Goal: Information Seeking & Learning: Check status

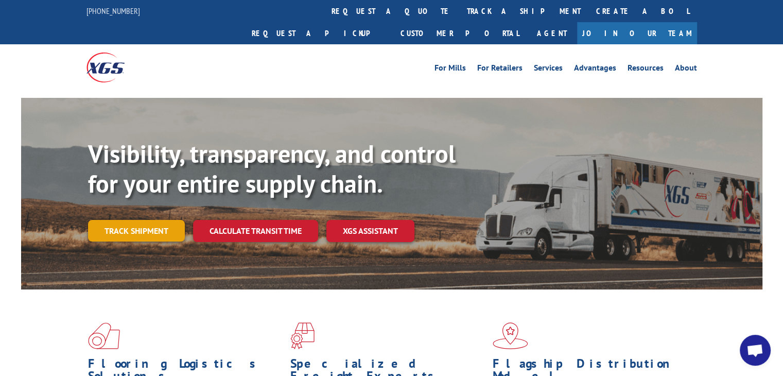
click at [122, 220] on link "Track shipment" at bounding box center [136, 231] width 97 height 22
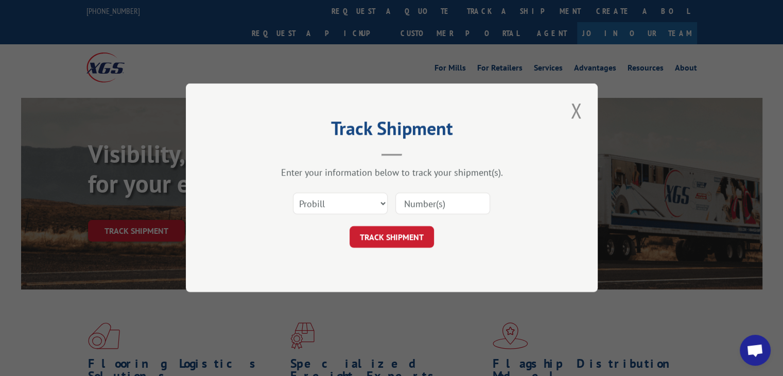
click at [438, 202] on input at bounding box center [443, 204] width 95 height 22
type input "15983439"
click at [406, 237] on button "TRACK SHIPMENT" at bounding box center [392, 238] width 84 height 22
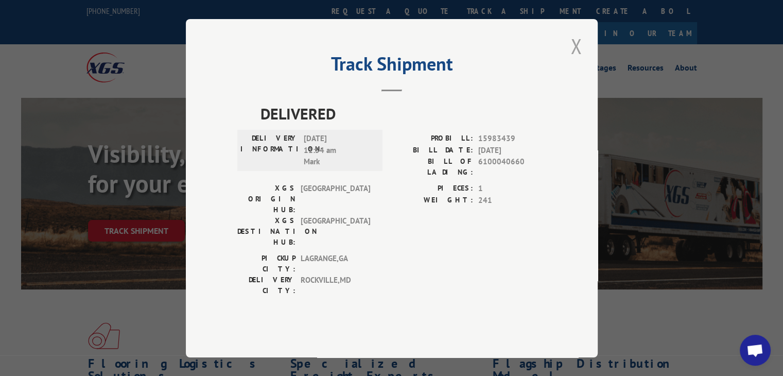
click at [579, 60] on button "Close modal" at bounding box center [577, 46] width 18 height 28
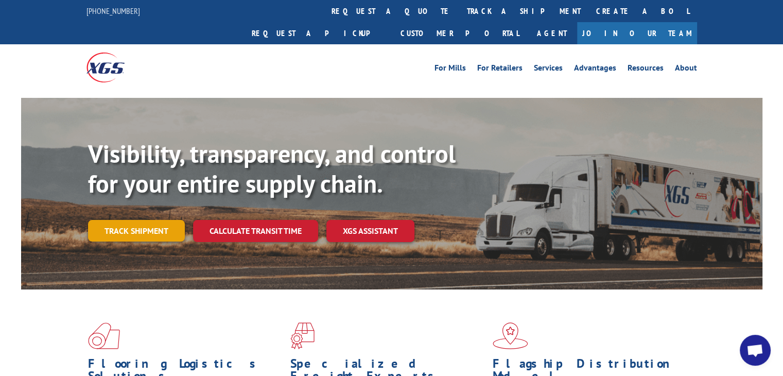
click at [124, 220] on link "Track shipment" at bounding box center [136, 231] width 97 height 22
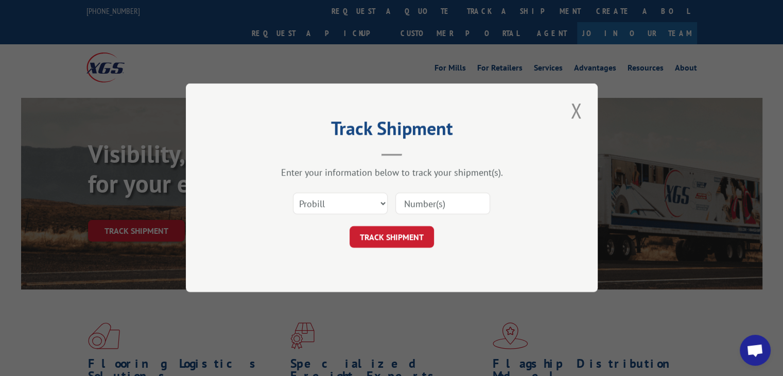
click at [416, 208] on input at bounding box center [443, 204] width 95 height 22
type input "15983311"
click at [412, 234] on button "TRACK SHIPMENT" at bounding box center [392, 238] width 84 height 22
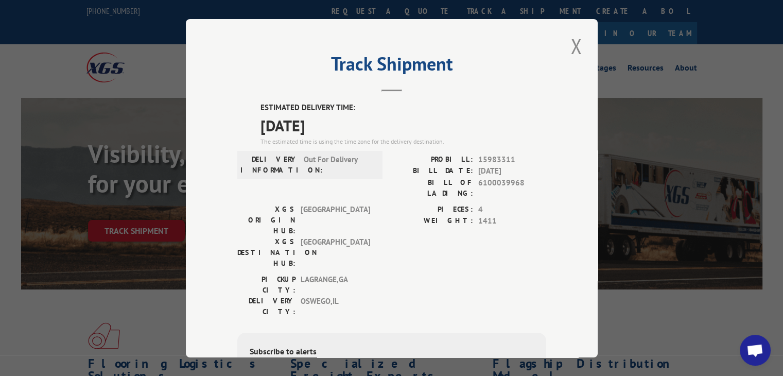
click at [571, 48] on button "Close modal" at bounding box center [577, 46] width 18 height 28
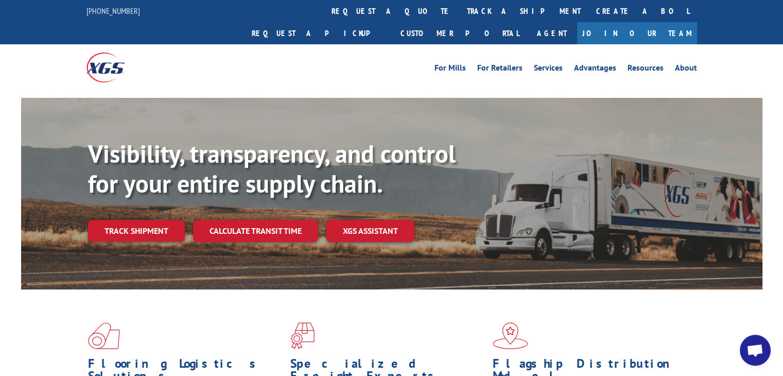
drag, startPoint x: 164, startPoint y: 209, endPoint x: 221, endPoint y: 207, distance: 57.2
click at [164, 220] on link "Track shipment" at bounding box center [136, 231] width 97 height 22
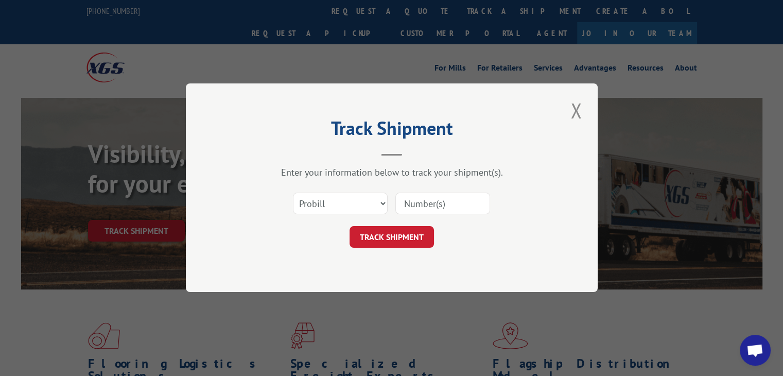
click at [439, 208] on input at bounding box center [443, 204] width 95 height 22
type input "15983441"
click at [410, 231] on button "TRACK SHIPMENT" at bounding box center [392, 238] width 84 height 22
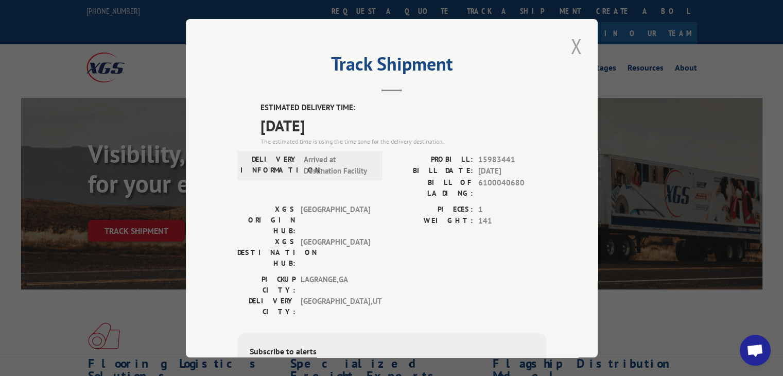
click at [571, 45] on button "Close modal" at bounding box center [577, 46] width 18 height 28
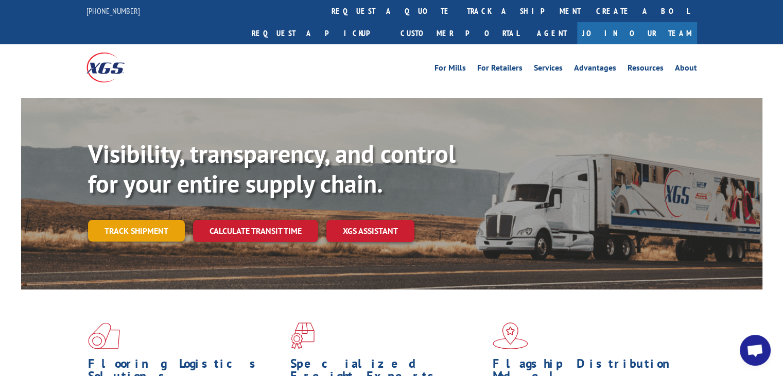
click at [130, 220] on link "Track shipment" at bounding box center [136, 231] width 97 height 22
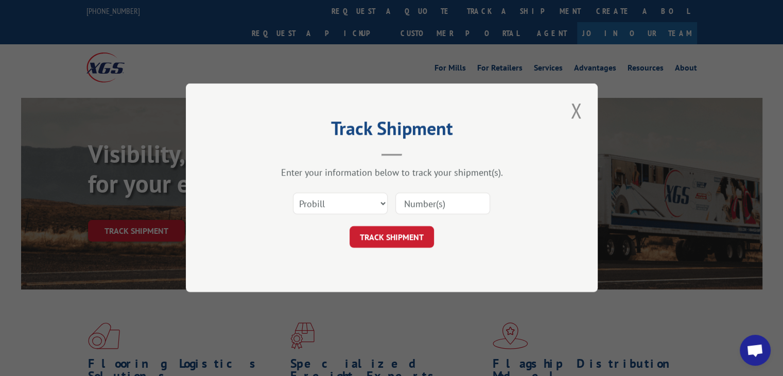
click at [461, 208] on input at bounding box center [443, 204] width 95 height 22
type input "15983589"
click at [391, 241] on button "TRACK SHIPMENT" at bounding box center [392, 238] width 84 height 22
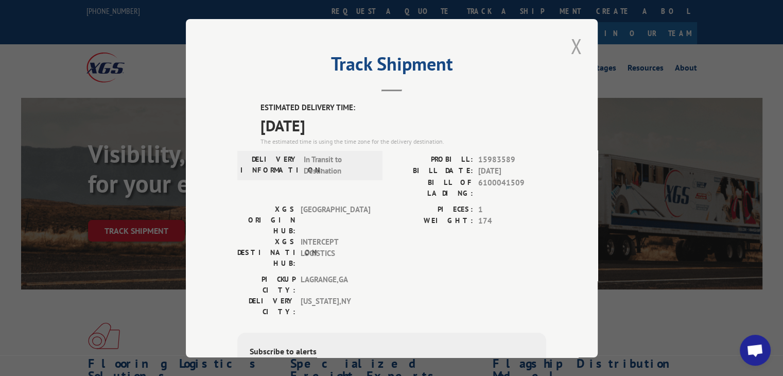
click at [570, 43] on button "Close modal" at bounding box center [577, 46] width 18 height 28
